Goal: Complete application form

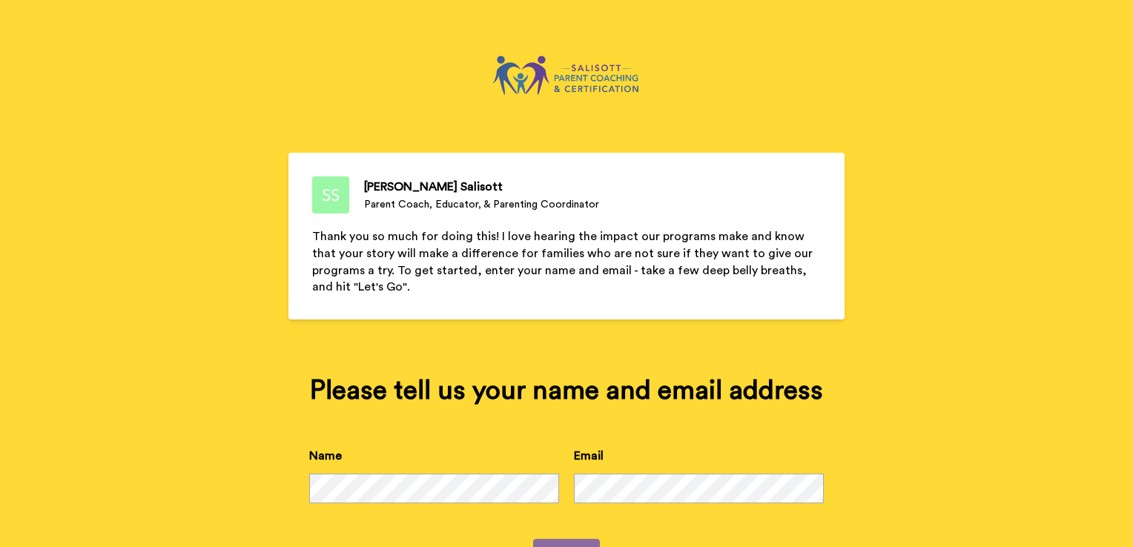
scroll to position [63, 0]
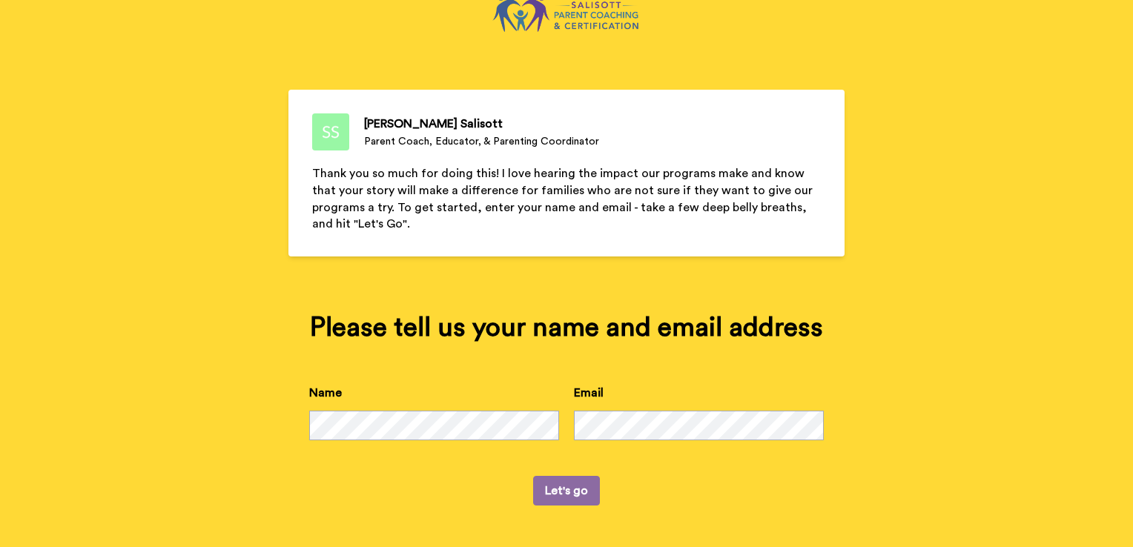
click at [559, 494] on button "Let's go" at bounding box center [566, 491] width 67 height 30
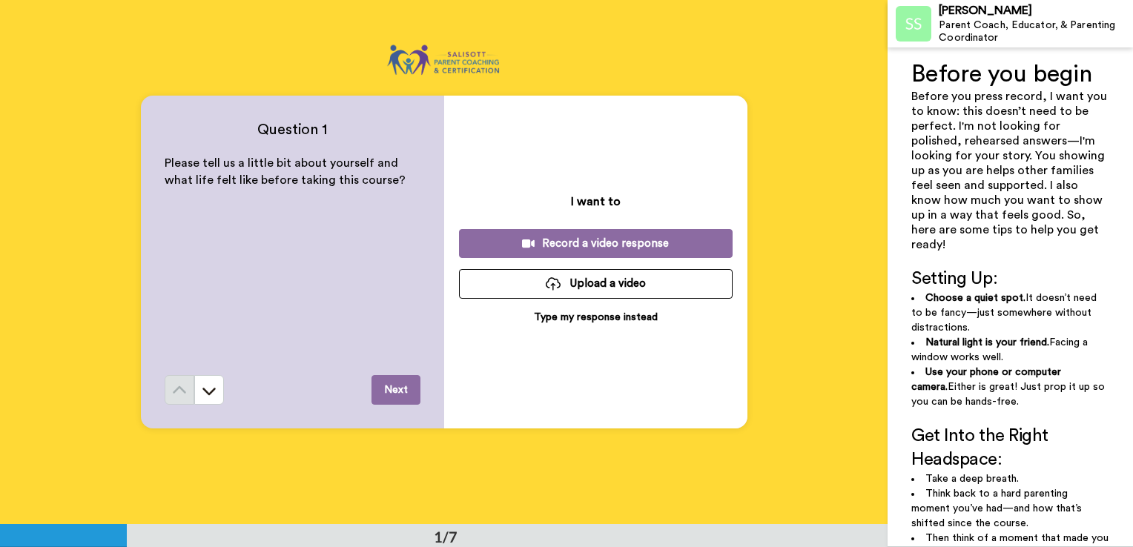
click at [579, 245] on div "Record a video response" at bounding box center [596, 244] width 250 height 16
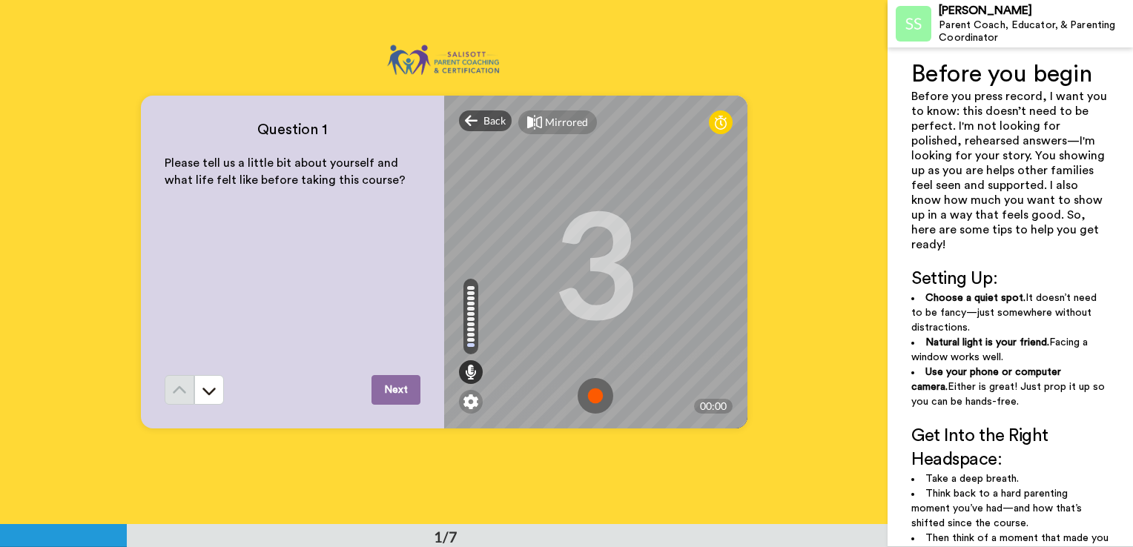
click at [584, 391] on img at bounding box center [595, 396] width 36 height 36
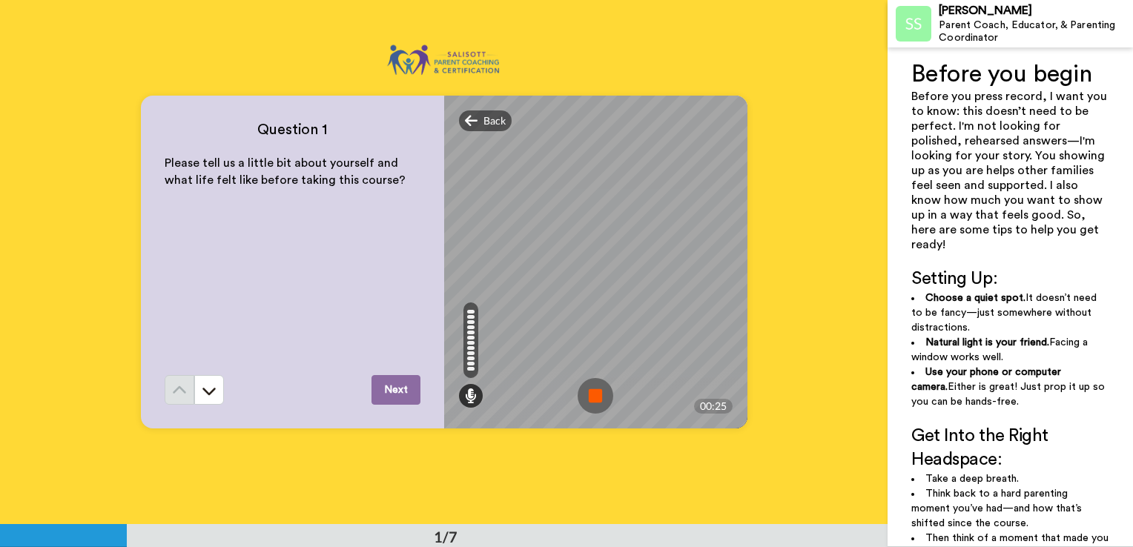
click at [590, 394] on img at bounding box center [595, 396] width 36 height 36
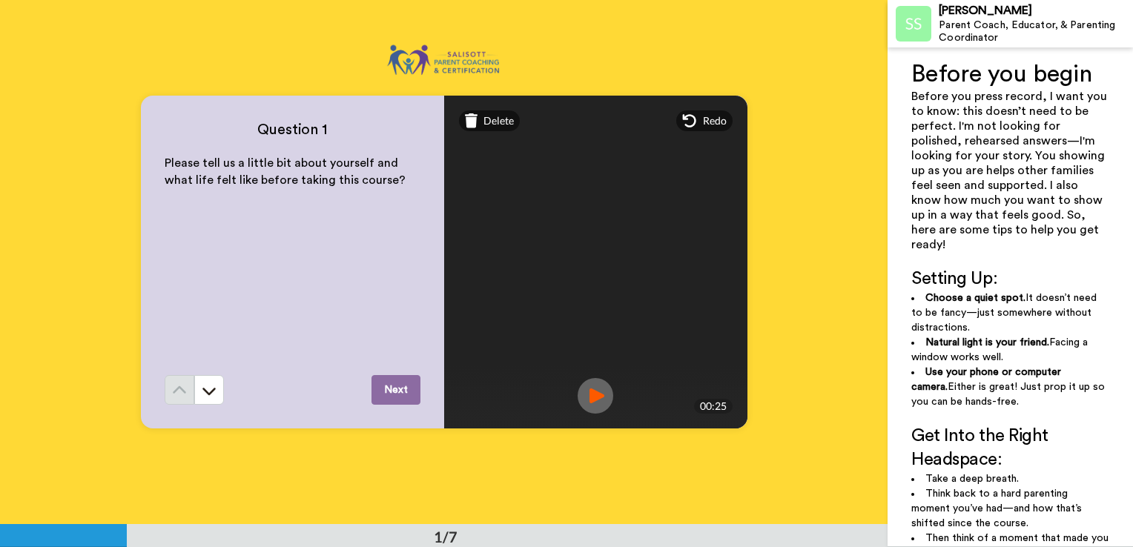
click at [589, 395] on img at bounding box center [595, 396] width 36 height 36
click at [391, 391] on button "Next" at bounding box center [395, 390] width 49 height 30
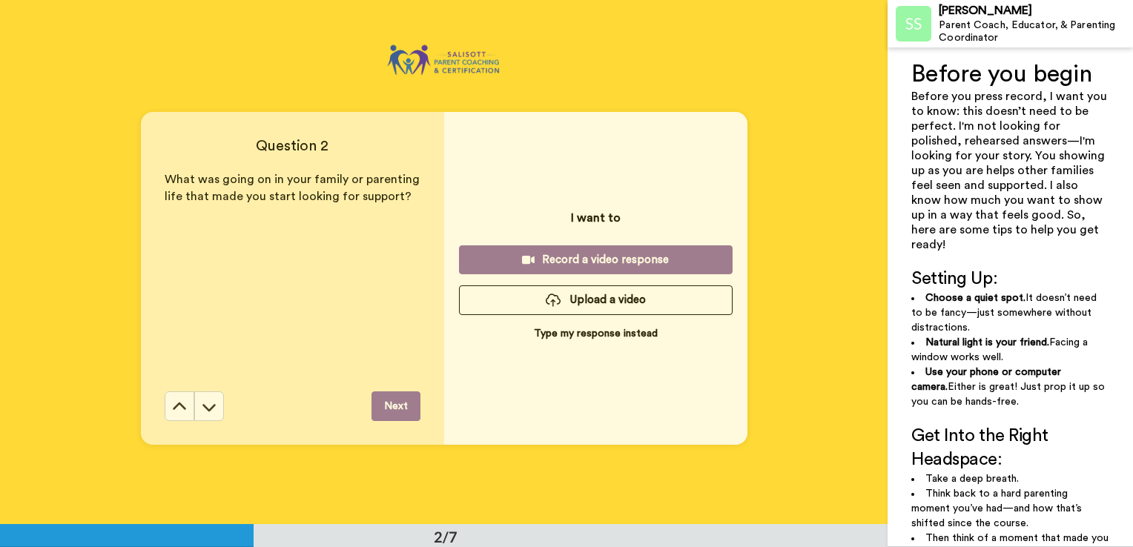
scroll to position [525, 0]
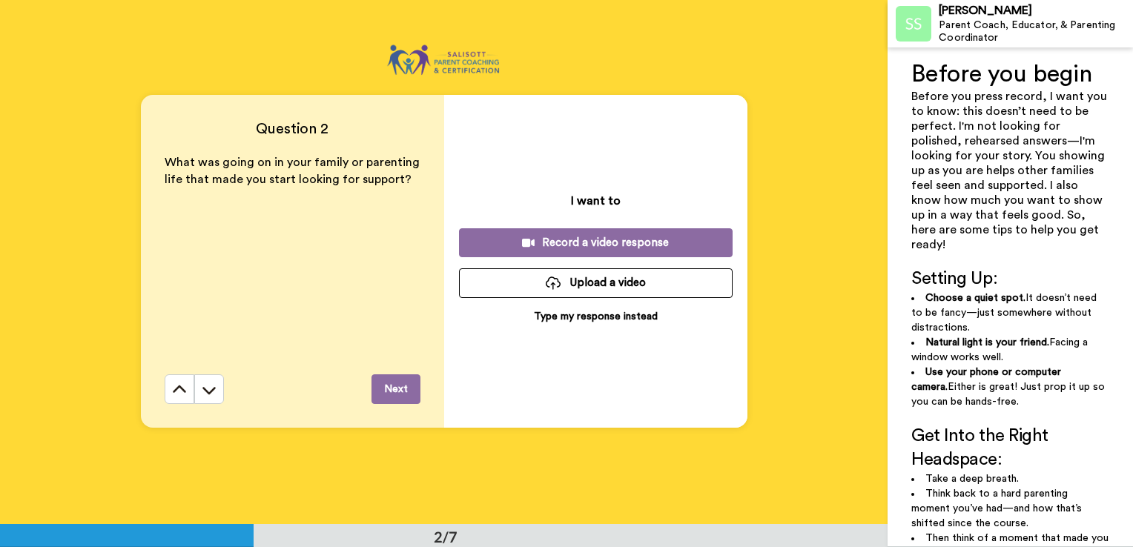
click at [588, 243] on div "Record a video response" at bounding box center [596, 243] width 250 height 16
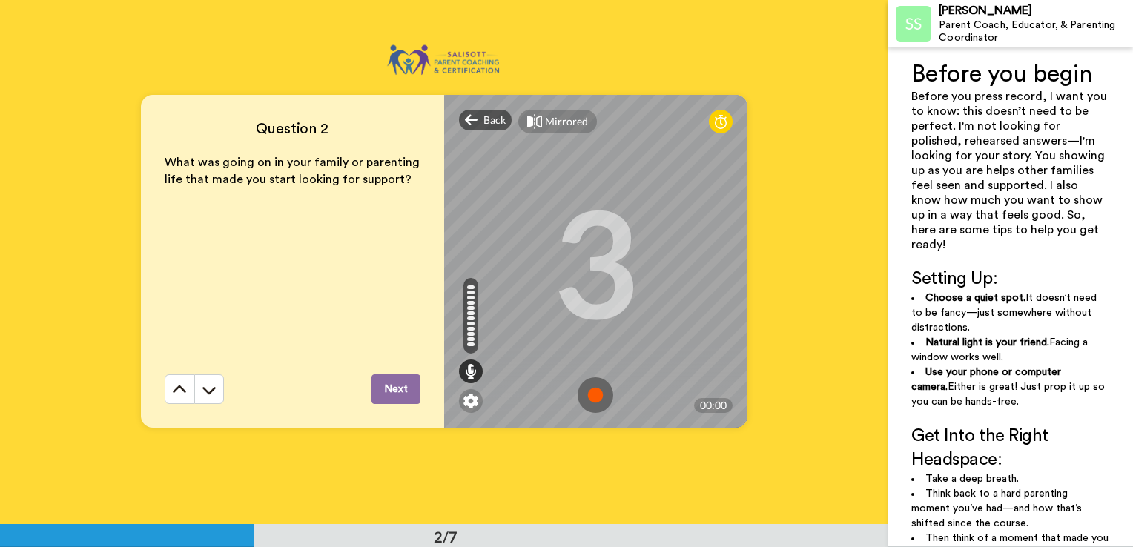
click at [591, 393] on img at bounding box center [595, 395] width 36 height 36
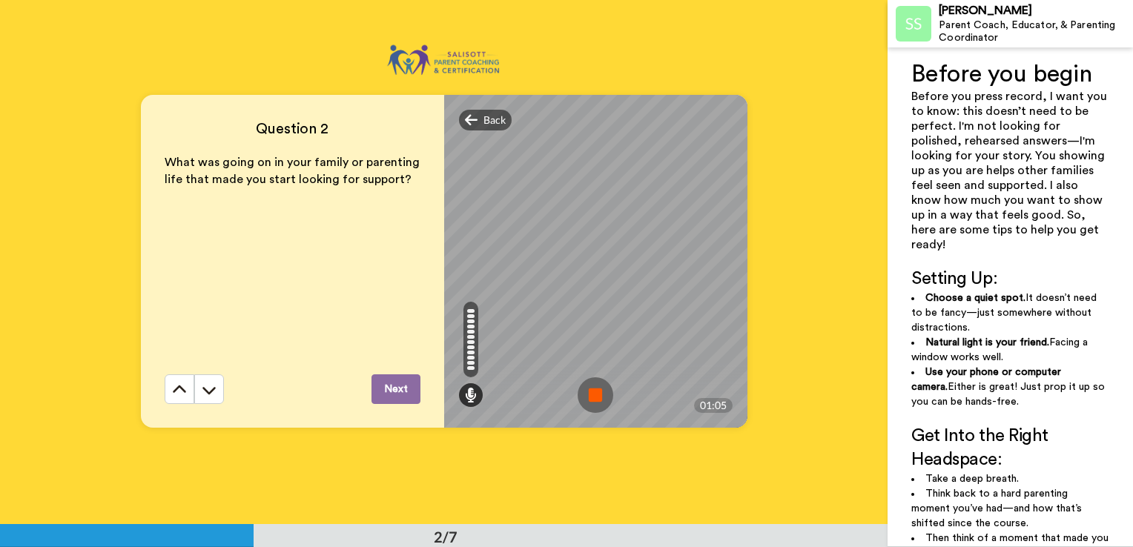
click at [590, 398] on img at bounding box center [595, 395] width 36 height 36
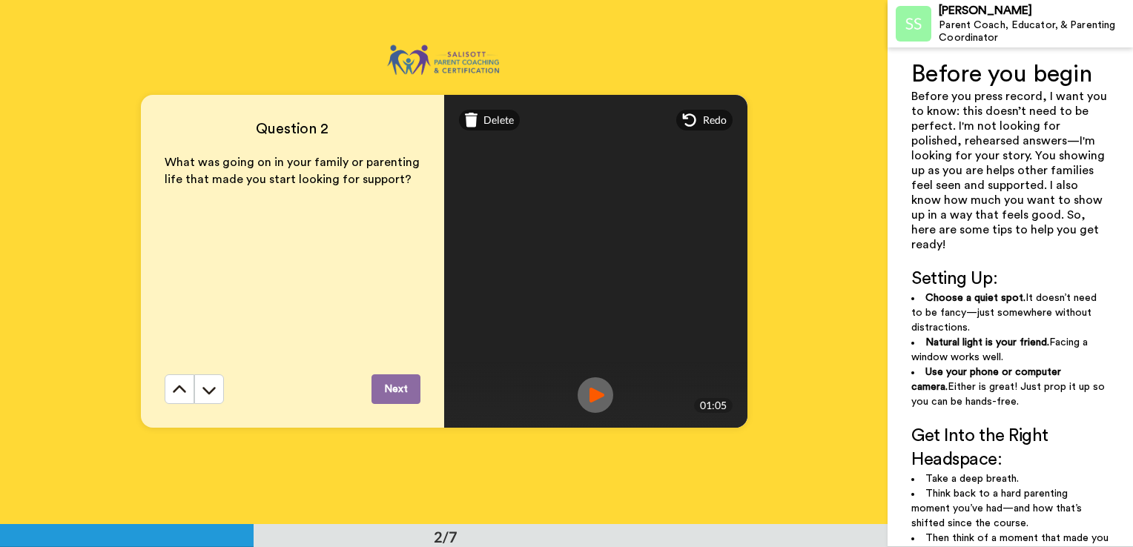
click at [593, 400] on img at bounding box center [595, 395] width 36 height 36
click at [389, 388] on button "Next" at bounding box center [395, 389] width 49 height 30
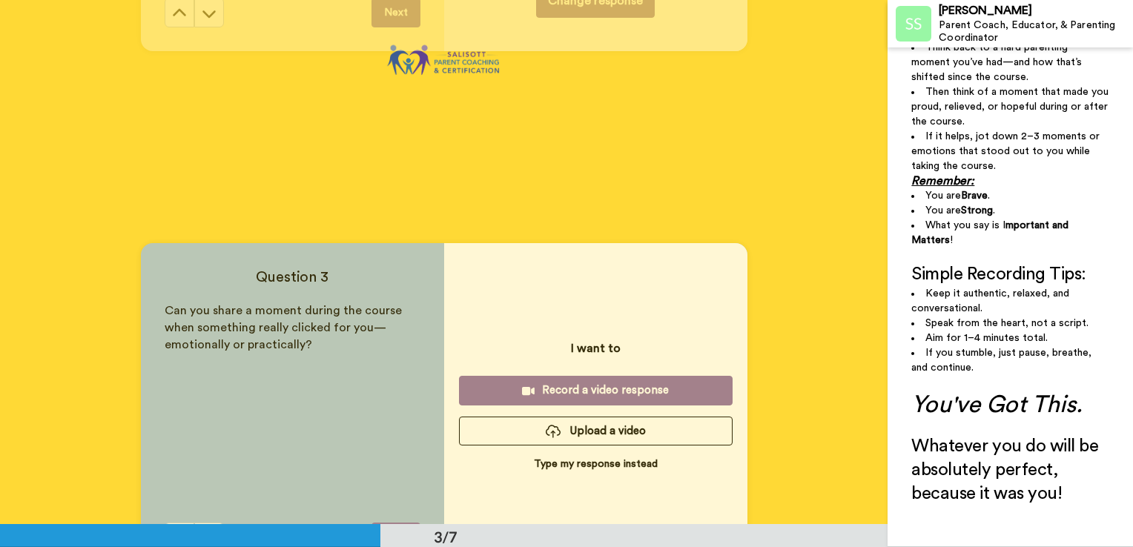
scroll to position [1049, 0]
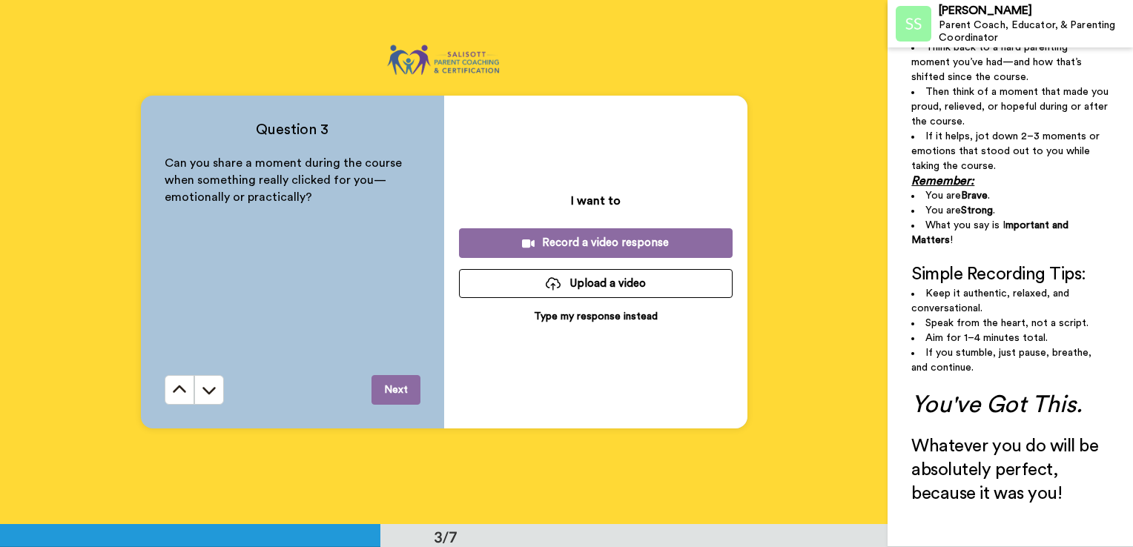
click at [588, 245] on div "Record a video response" at bounding box center [596, 243] width 250 height 16
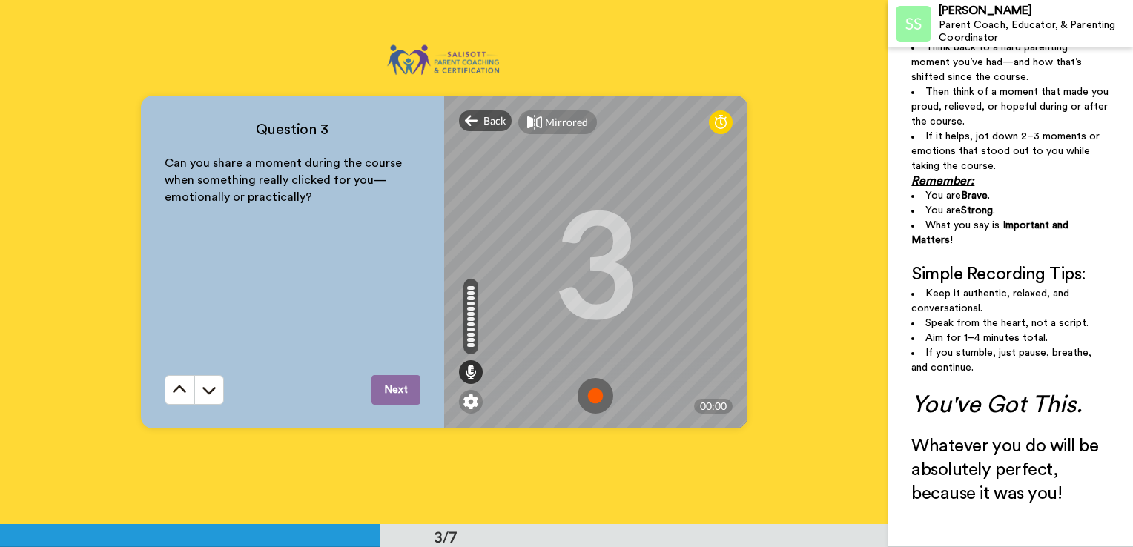
click at [592, 399] on img at bounding box center [595, 396] width 36 height 36
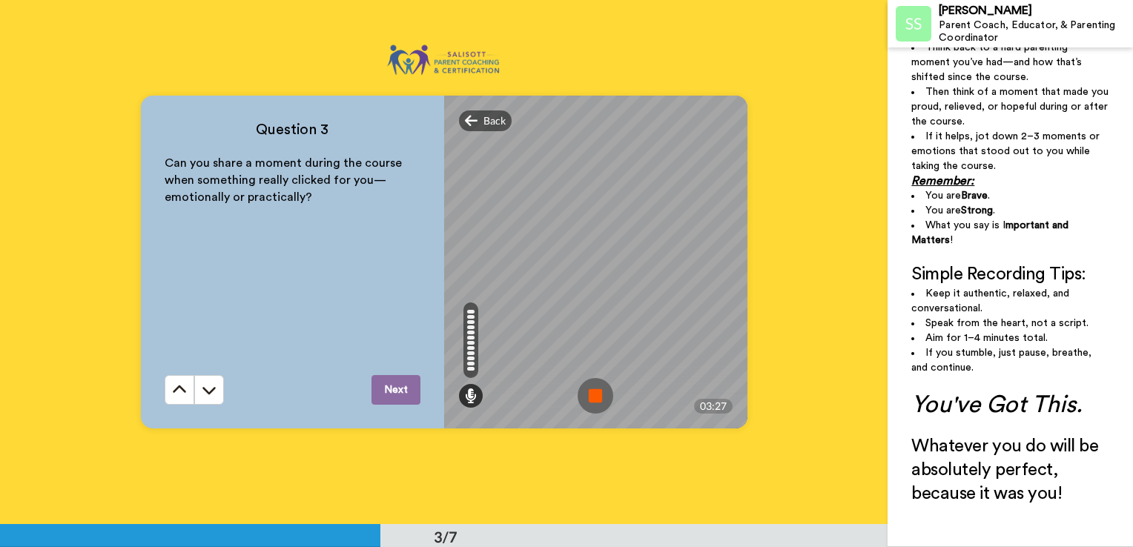
click at [592, 388] on img at bounding box center [595, 396] width 36 height 36
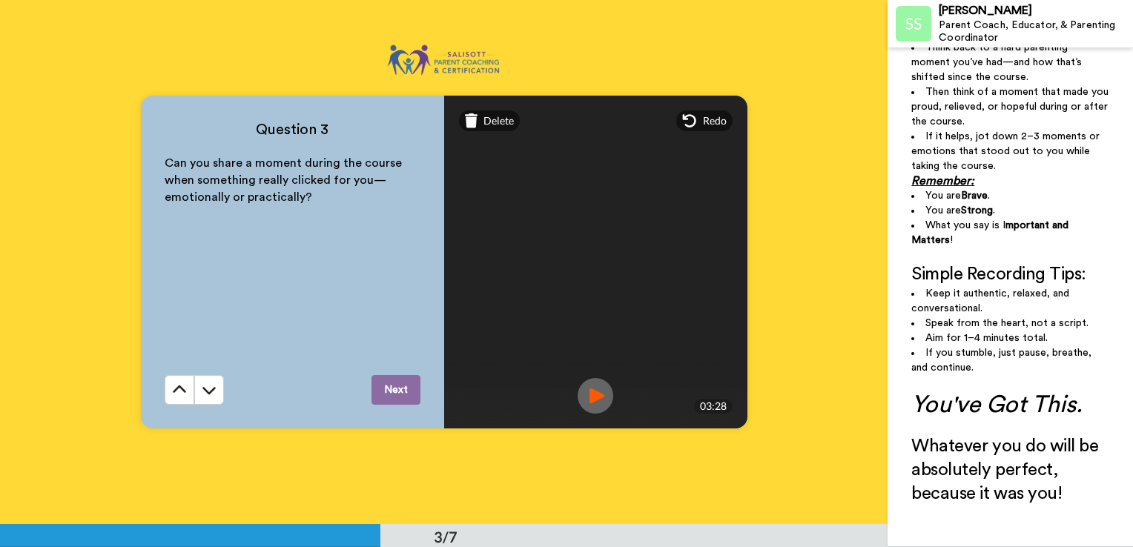
click at [594, 393] on img at bounding box center [595, 396] width 36 height 36
click at [393, 389] on button "Next" at bounding box center [395, 390] width 49 height 30
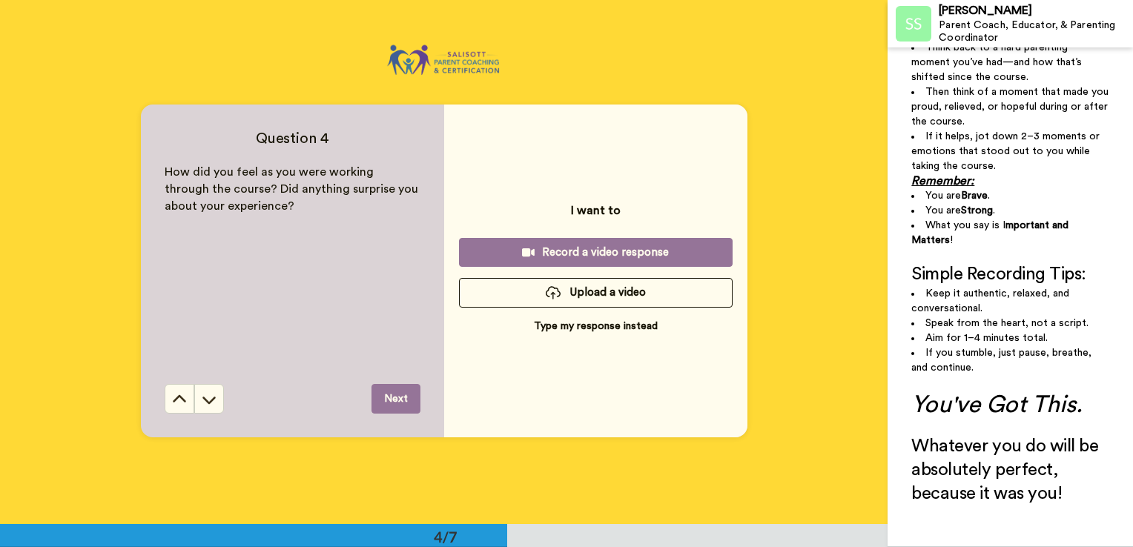
scroll to position [1573, 0]
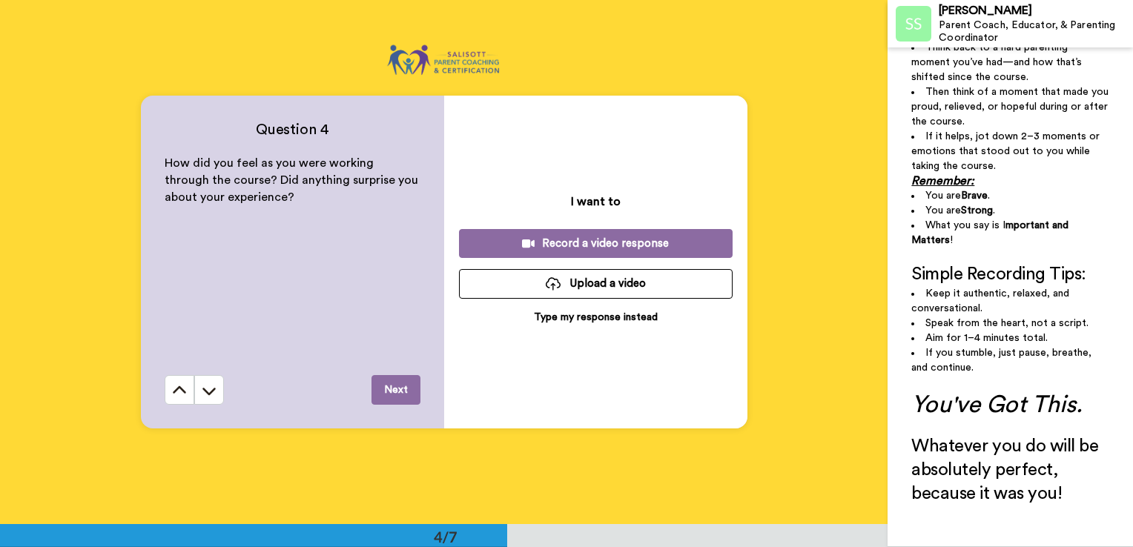
click at [417, 382] on div "Question 4 How did you feel as you were working through the course? Did anythin…" at bounding box center [292, 262] width 303 height 333
click at [581, 245] on div "Record a video response" at bounding box center [596, 244] width 250 height 16
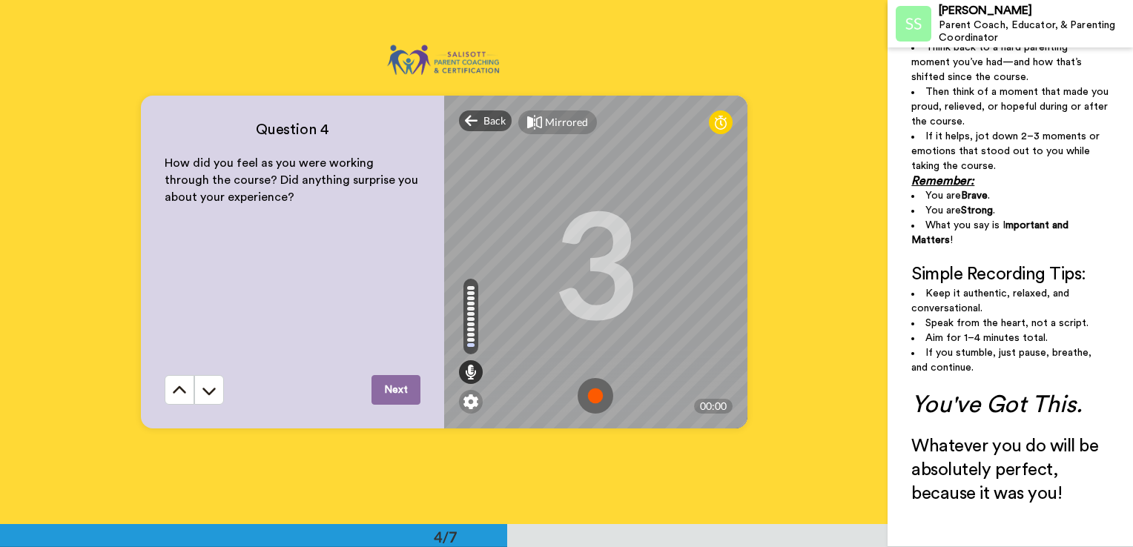
click at [590, 395] on img at bounding box center [595, 396] width 36 height 36
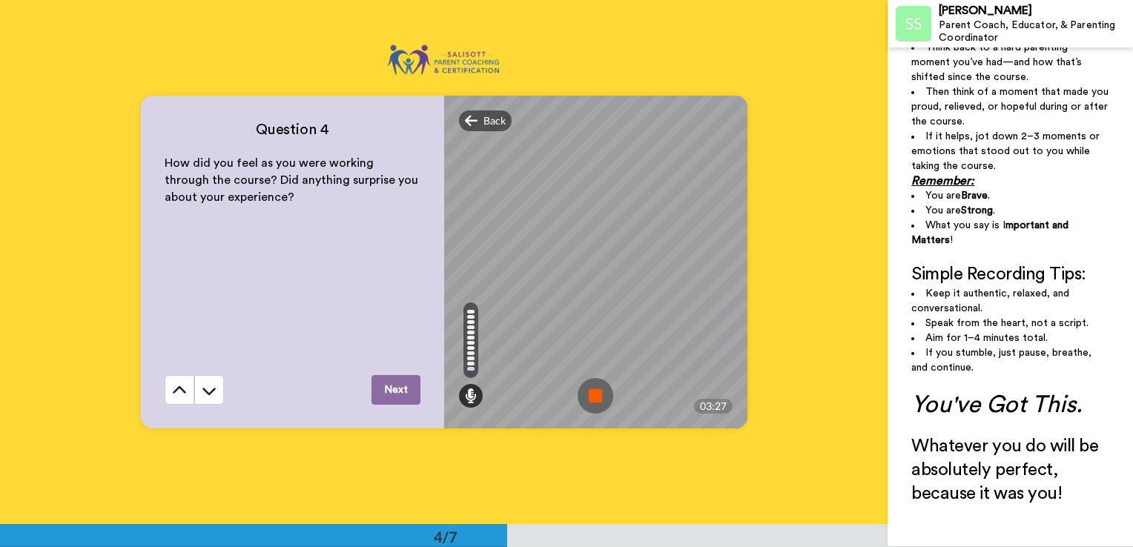
click at [592, 401] on img at bounding box center [595, 396] width 36 height 36
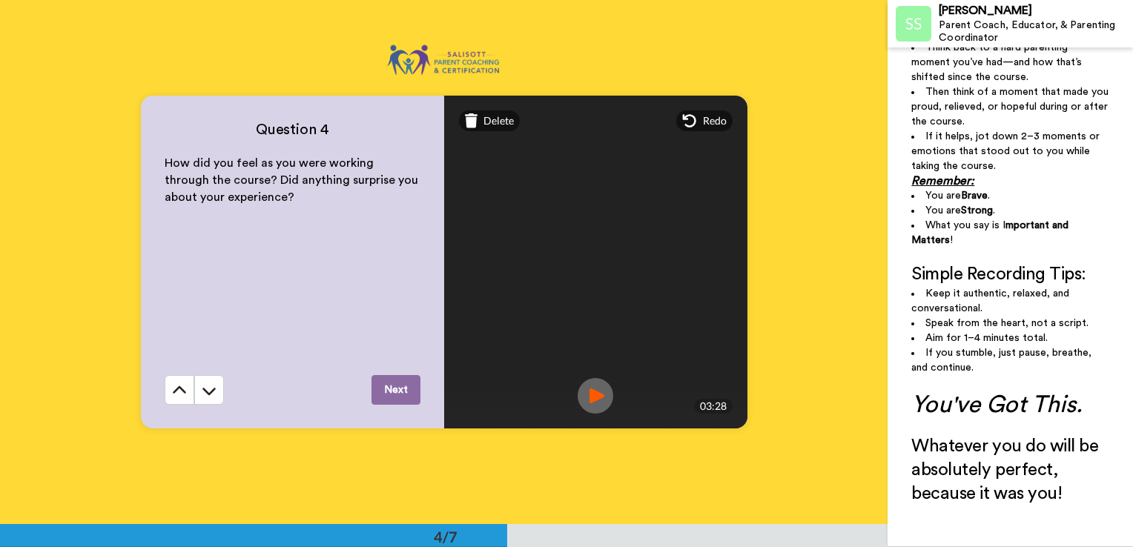
click at [587, 397] on img at bounding box center [595, 396] width 36 height 36
click at [388, 390] on button "Next" at bounding box center [395, 390] width 49 height 30
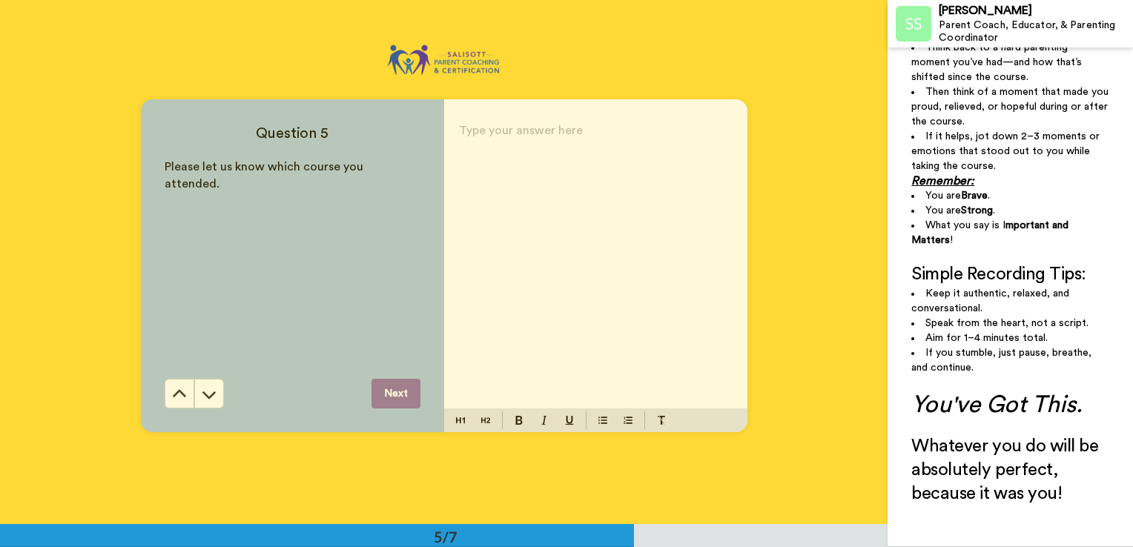
scroll to position [2098, 0]
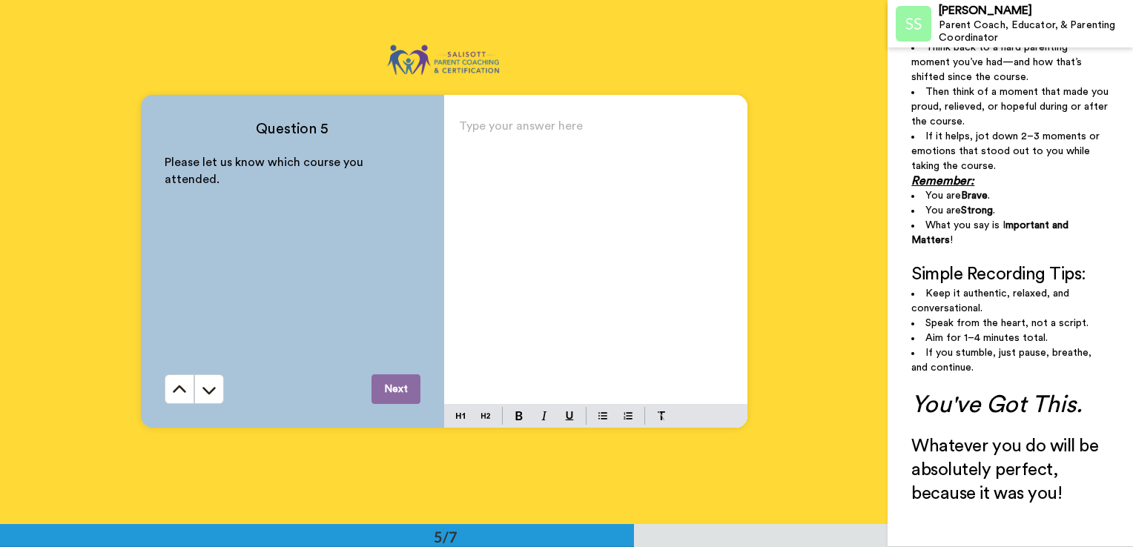
click at [388, 390] on button "Next" at bounding box center [395, 389] width 49 height 30
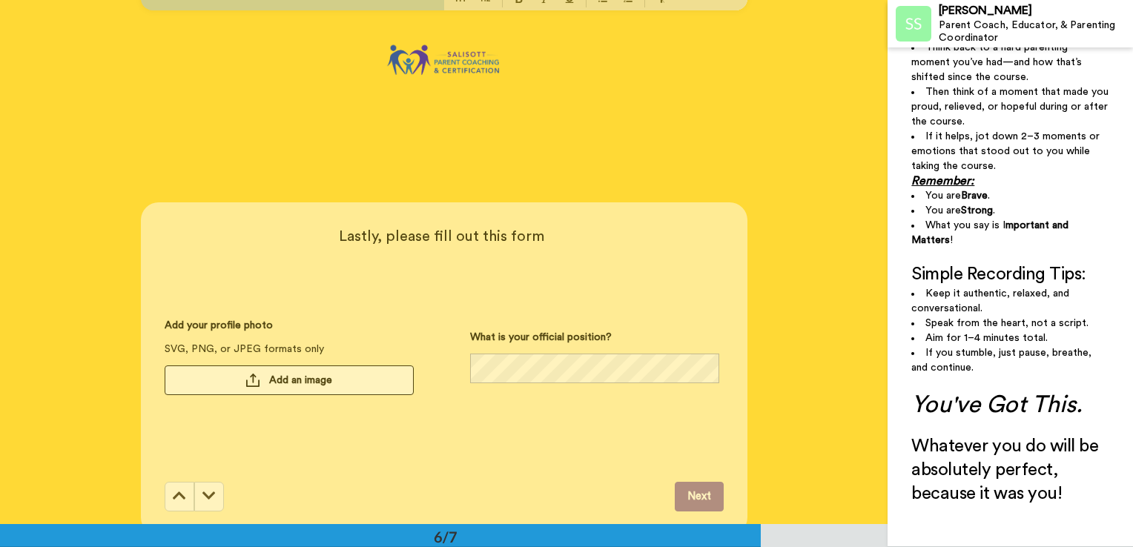
scroll to position [2622, 0]
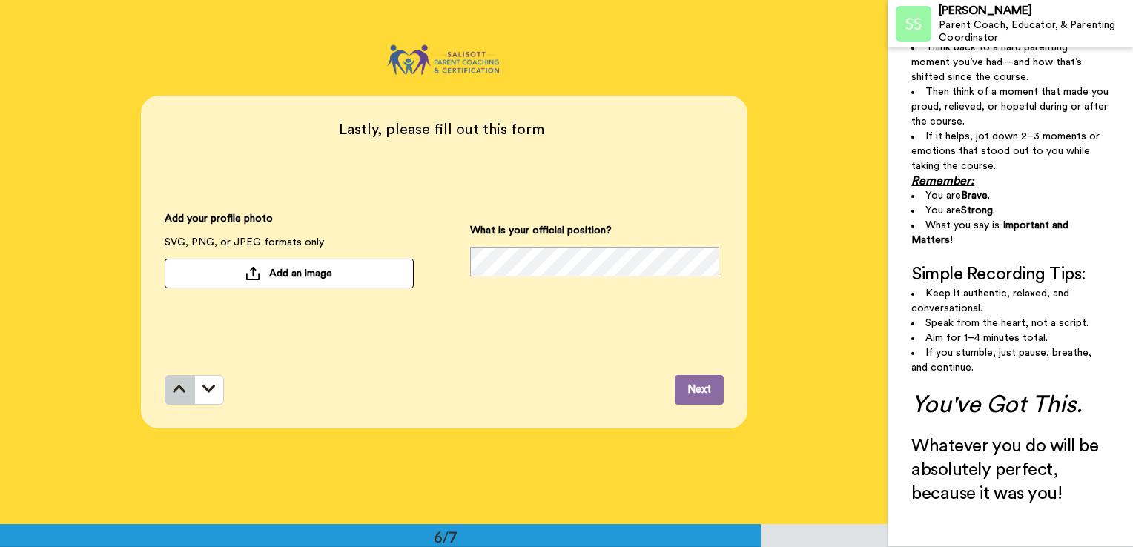
click at [176, 391] on icon at bounding box center [179, 389] width 13 height 15
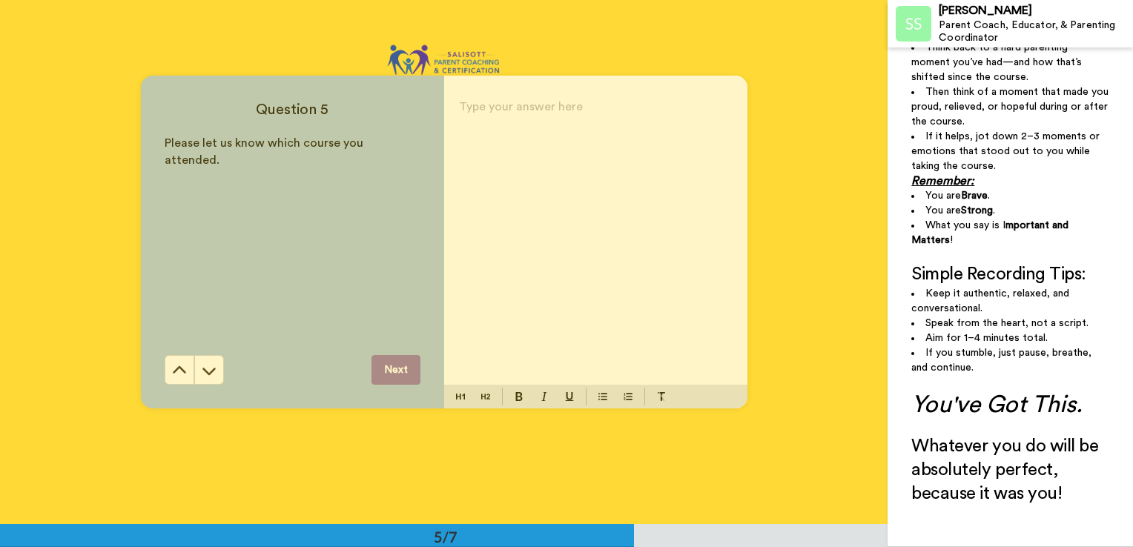
scroll to position [2098, 0]
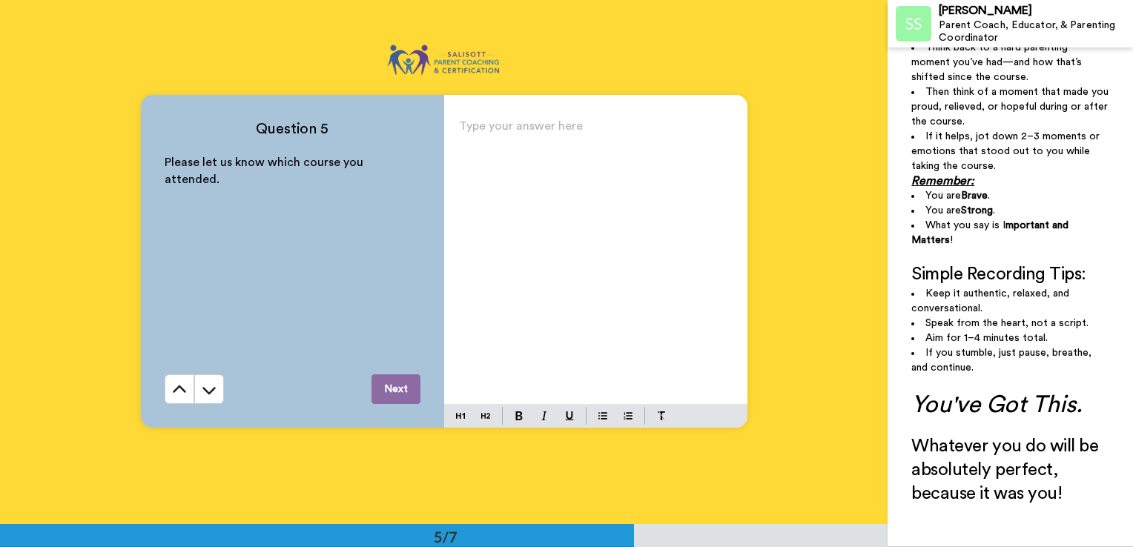
click at [467, 151] on div "Type your answer here ﻿" at bounding box center [595, 260] width 303 height 288
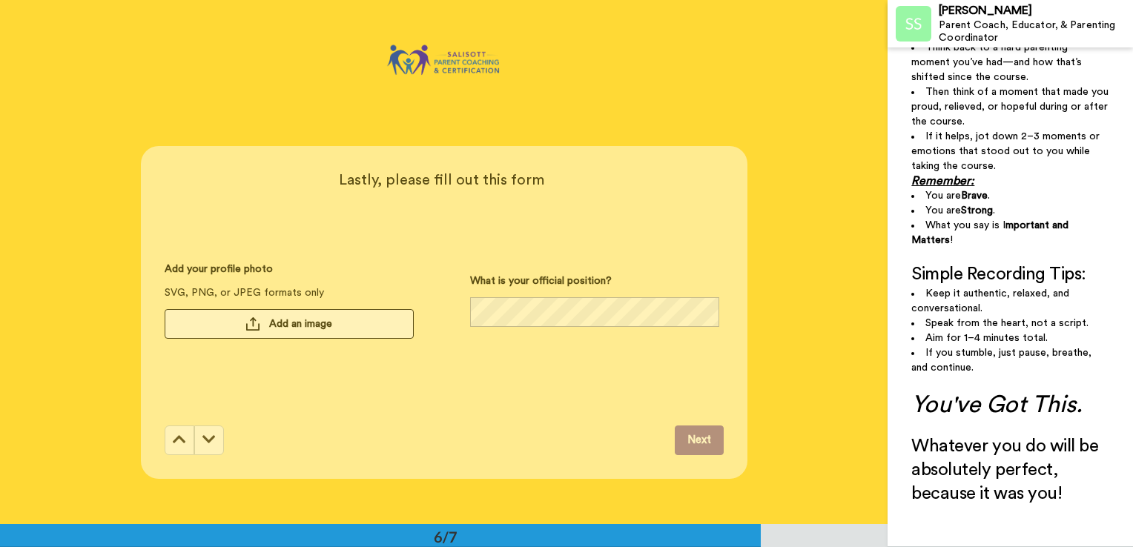
scroll to position [2622, 0]
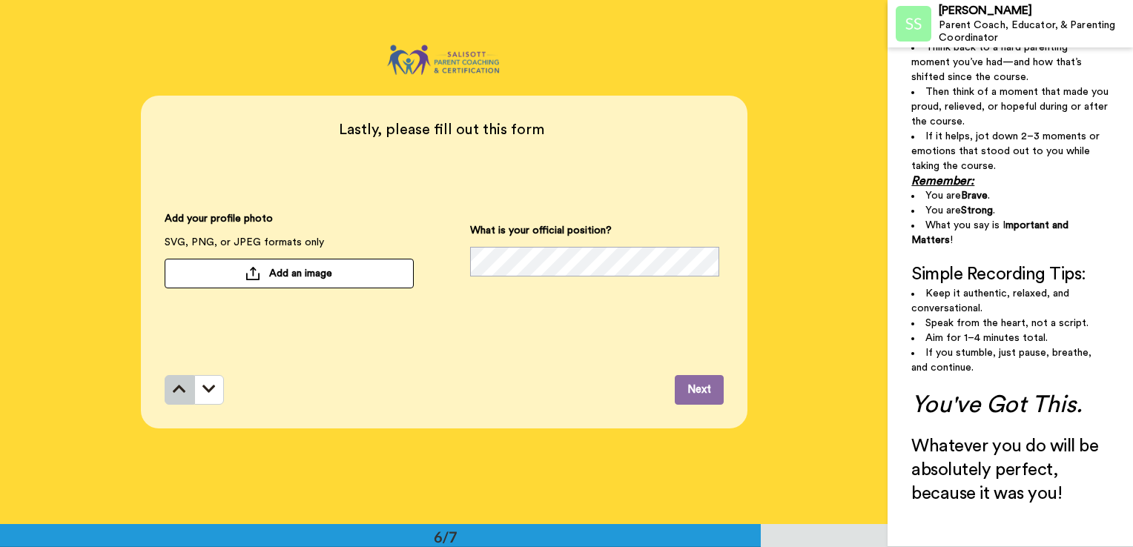
click at [184, 392] on button at bounding box center [180, 390] width 30 height 30
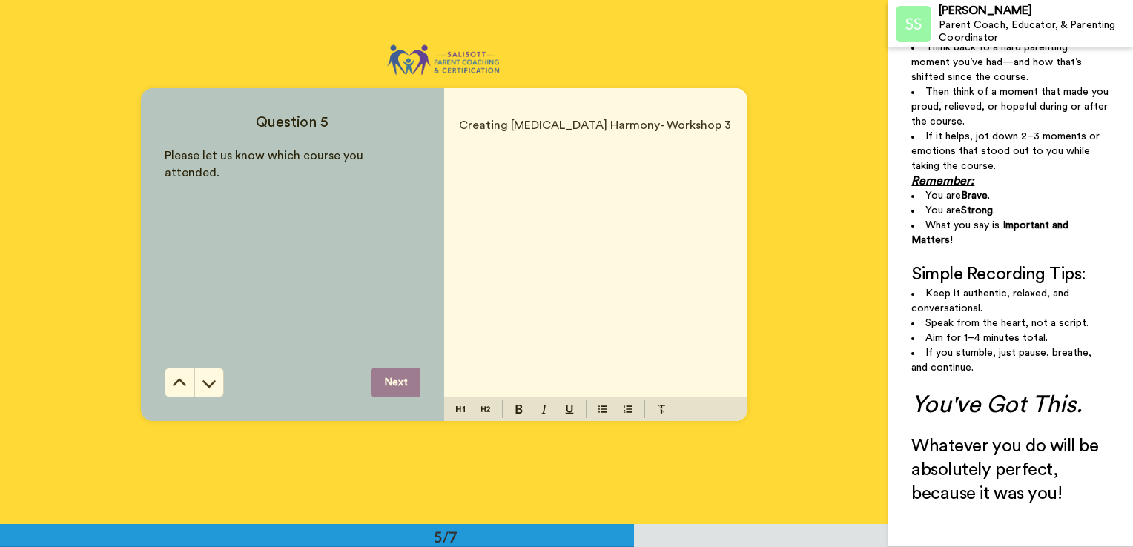
scroll to position [2098, 0]
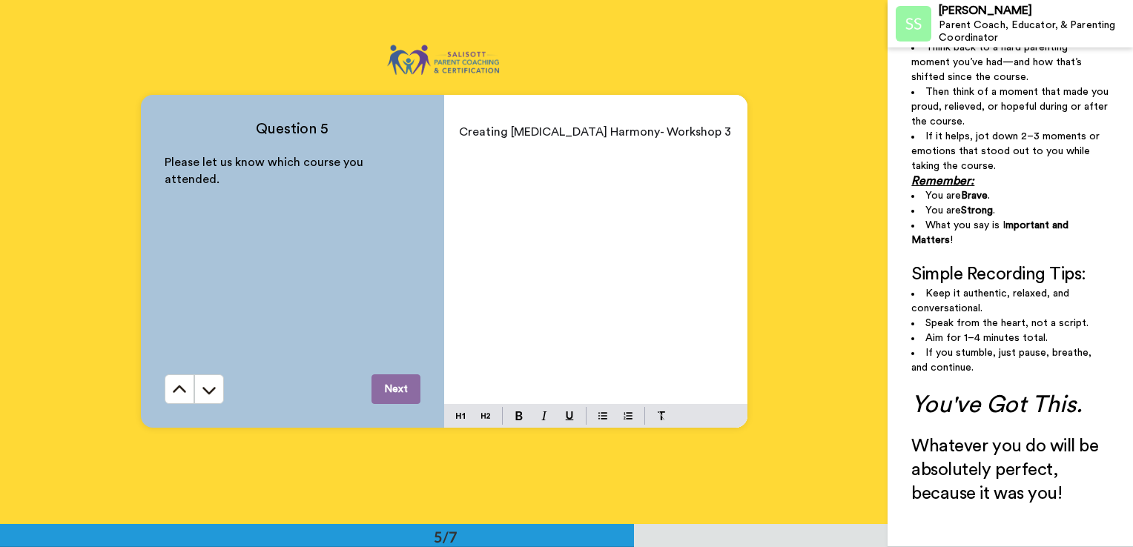
click at [455, 144] on div "Creating [MEDICAL_DATA] Harmony- Workshop 3" at bounding box center [595, 260] width 303 height 288
click at [459, 148] on div "Creating [MEDICAL_DATA] Harmony- Workshop 3" at bounding box center [595, 260] width 303 height 288
click at [662, 127] on p "Creating [MEDICAL_DATA] Harmony- Workshop 3" at bounding box center [596, 132] width 274 height 21
click at [460, 144] on div "Creating [MEDICAL_DATA] Harmony- Workshop 3" at bounding box center [595, 260] width 303 height 288
click at [455, 162] on div "Creating [MEDICAL_DATA] Harmony- Workshop 3" at bounding box center [595, 260] width 303 height 288
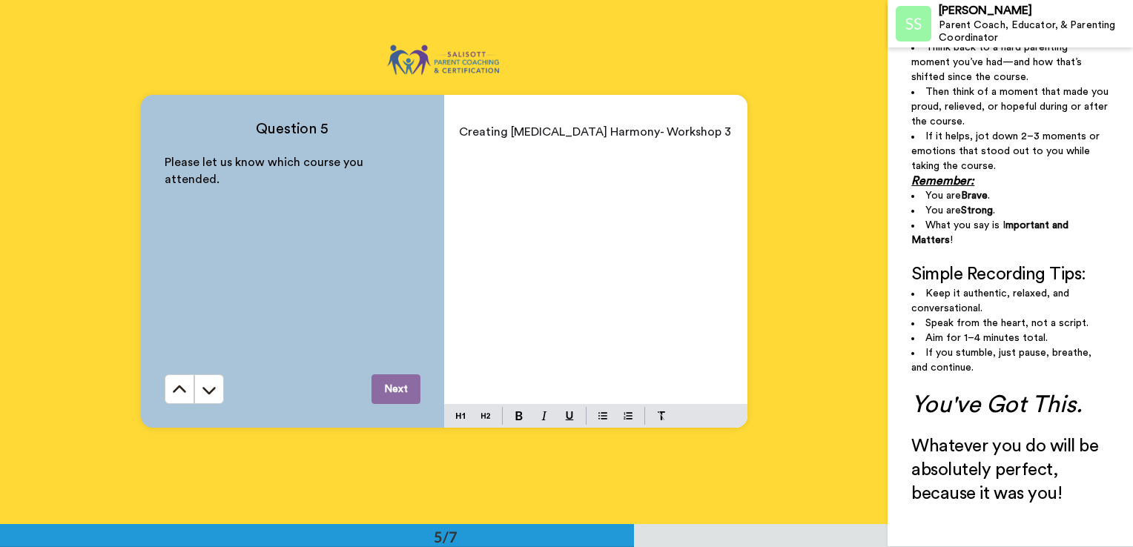
click at [455, 162] on div "Creating [MEDICAL_DATA] Harmony- Workshop 3" at bounding box center [595, 260] width 303 height 288
click at [674, 131] on p "Creating [MEDICAL_DATA] Harmony- Workshop 3" at bounding box center [596, 132] width 274 height 21
click at [453, 144] on div "Creating [MEDICAL_DATA] Harmony- Workshop 3" at bounding box center [595, 260] width 303 height 288
click at [458, 156] on div "Creating [MEDICAL_DATA] Harmony- Workshop 3" at bounding box center [595, 260] width 303 height 288
click at [663, 132] on span "Creating [MEDICAL_DATA] Harmony- Workshop 3" at bounding box center [595, 132] width 272 height 12
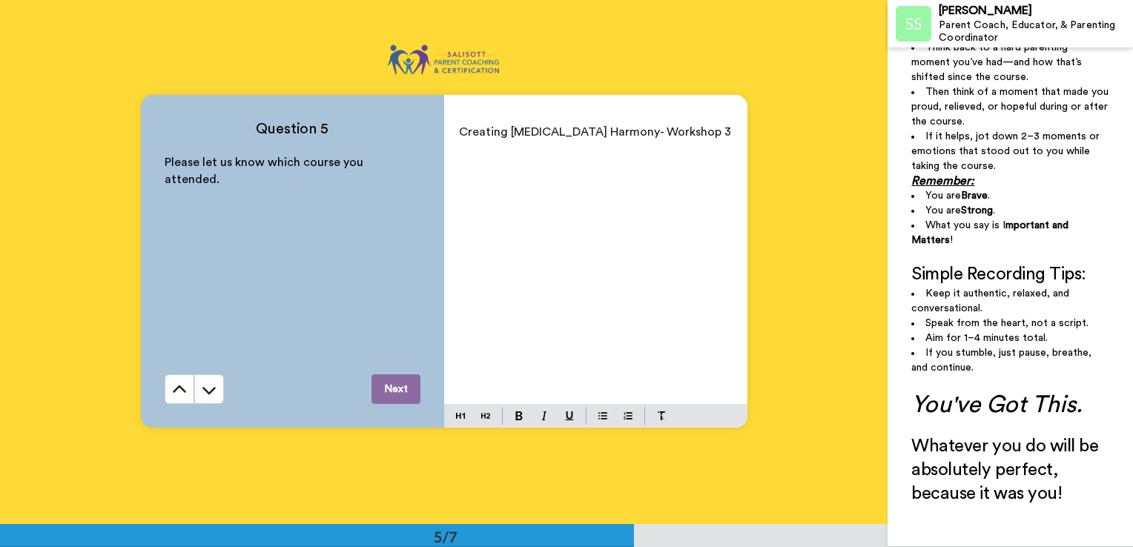
click at [659, 132] on span "Creating [MEDICAL_DATA] Harmony- Workshop 3" at bounding box center [595, 132] width 272 height 12
click at [394, 384] on button "Next" at bounding box center [395, 389] width 49 height 30
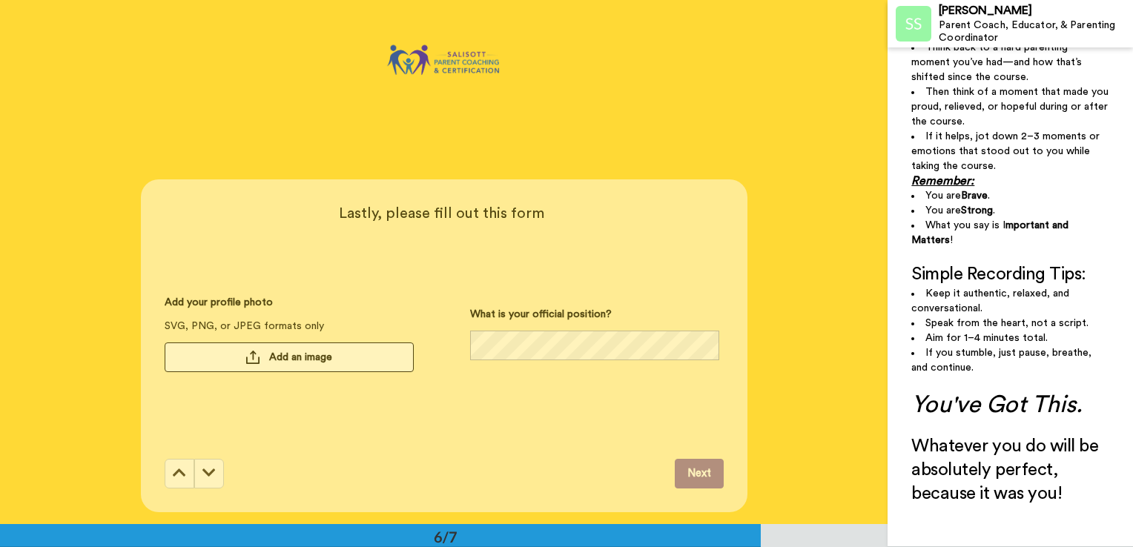
scroll to position [2622, 0]
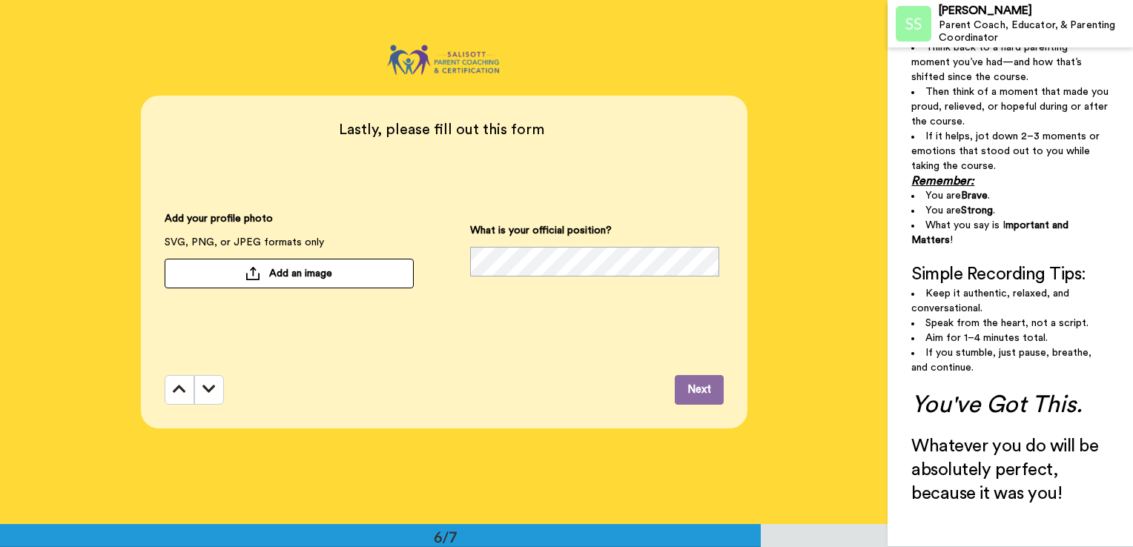
click at [269, 272] on span "Add an image" at bounding box center [300, 273] width 63 height 15
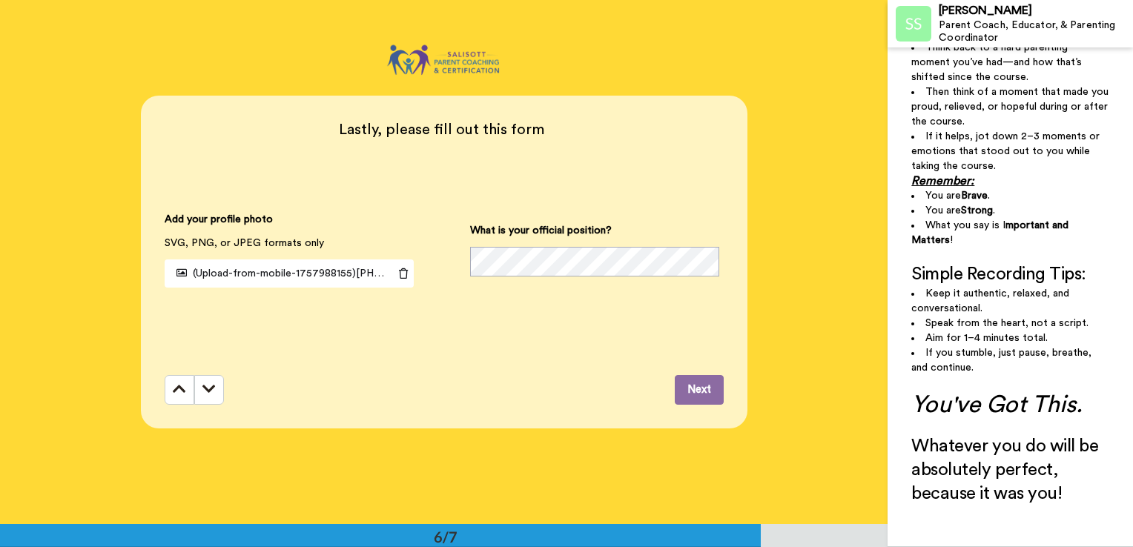
click at [265, 273] on span "(Upload-from-mobile-1757988155)[PHONE_NUMBER].jpg" at bounding box center [318, 273] width 297 height 10
click at [178, 272] on icon at bounding box center [181, 273] width 10 height 10
click at [695, 391] on button "Next" at bounding box center [699, 390] width 49 height 30
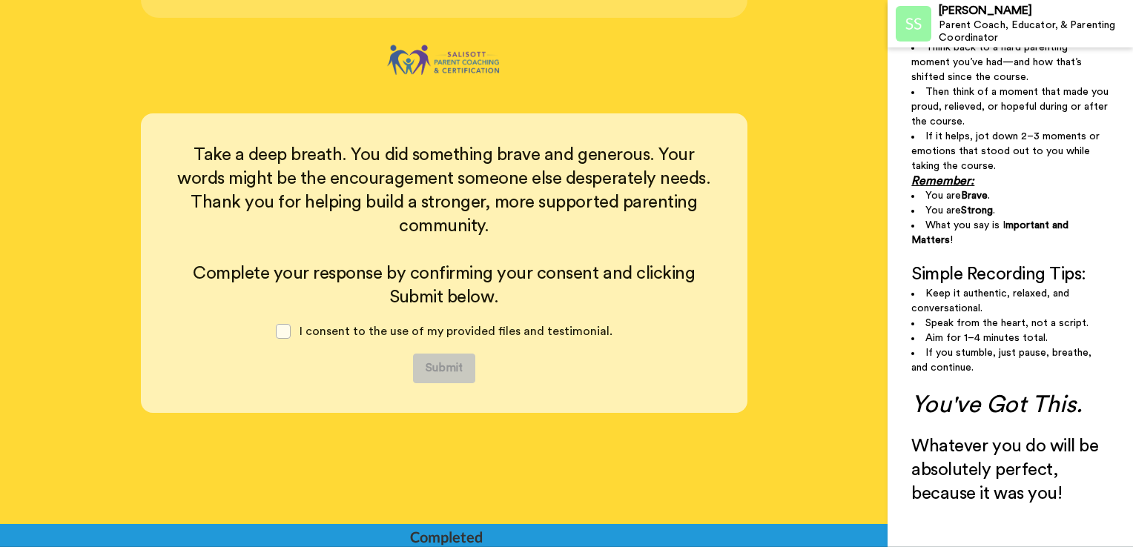
scroll to position [3033, 0]
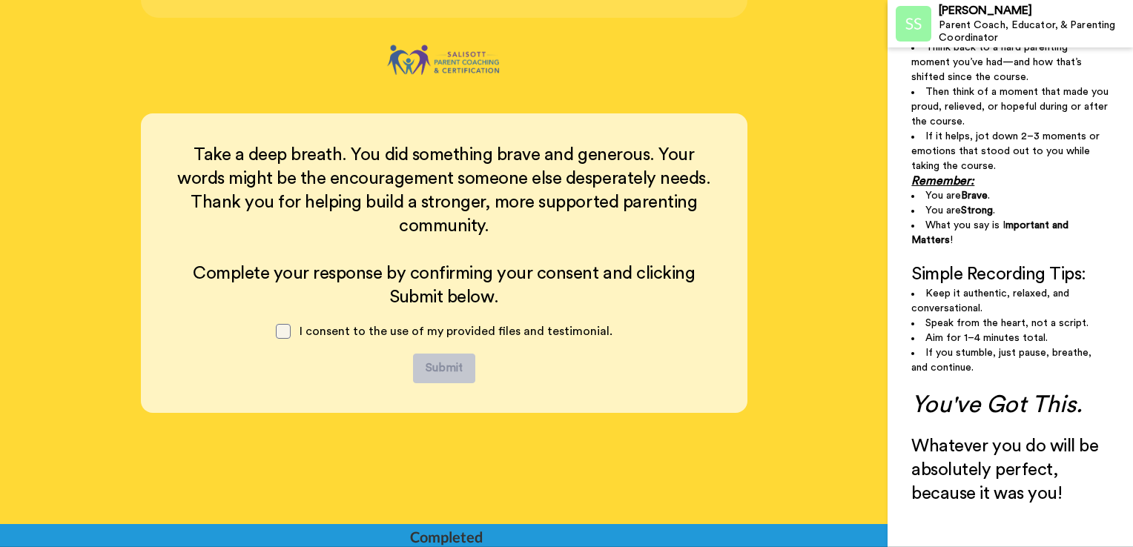
click at [284, 324] on span at bounding box center [283, 331] width 15 height 15
click at [446, 355] on button "Submit" at bounding box center [444, 369] width 62 height 30
